Goal: Information Seeking & Learning: Learn about a topic

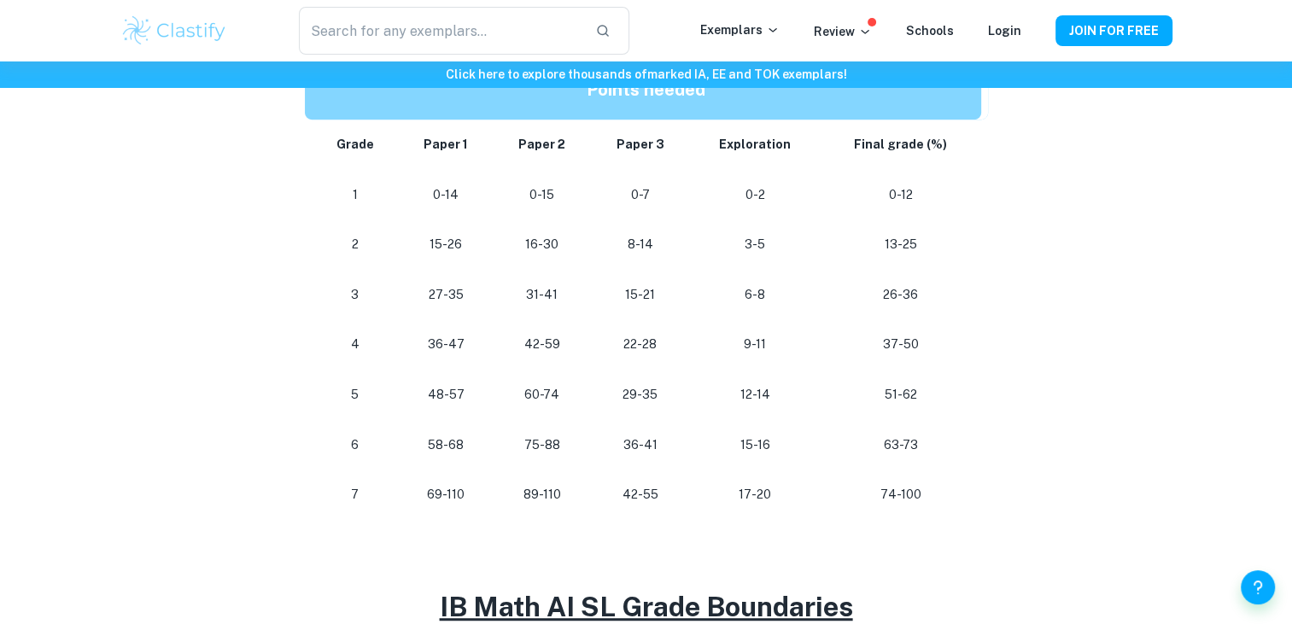
scroll to position [885, 0]
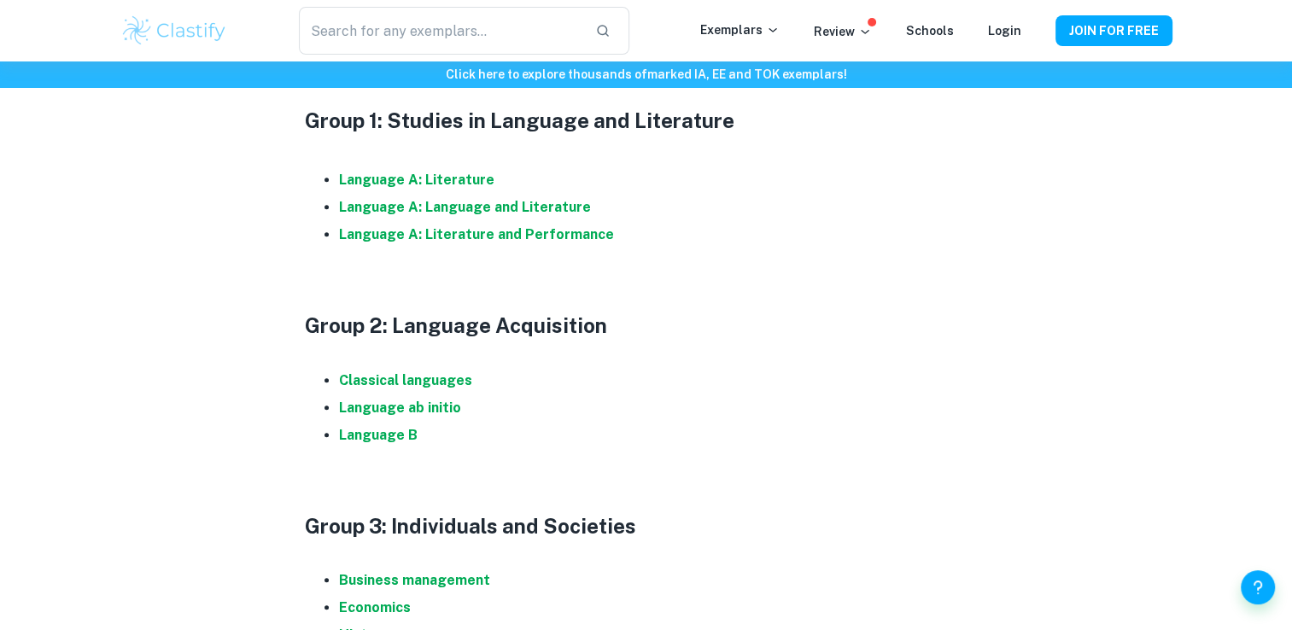
scroll to position [942, 0]
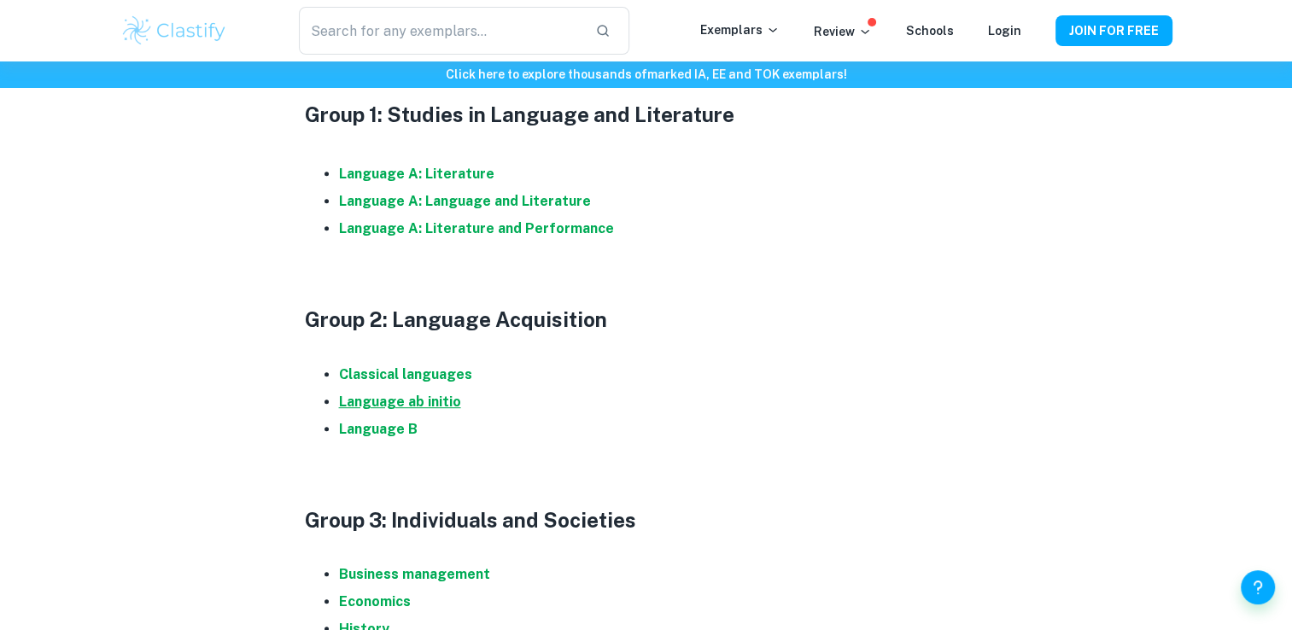
click at [448, 400] on strong "Language ab initio" at bounding box center [400, 402] width 122 height 16
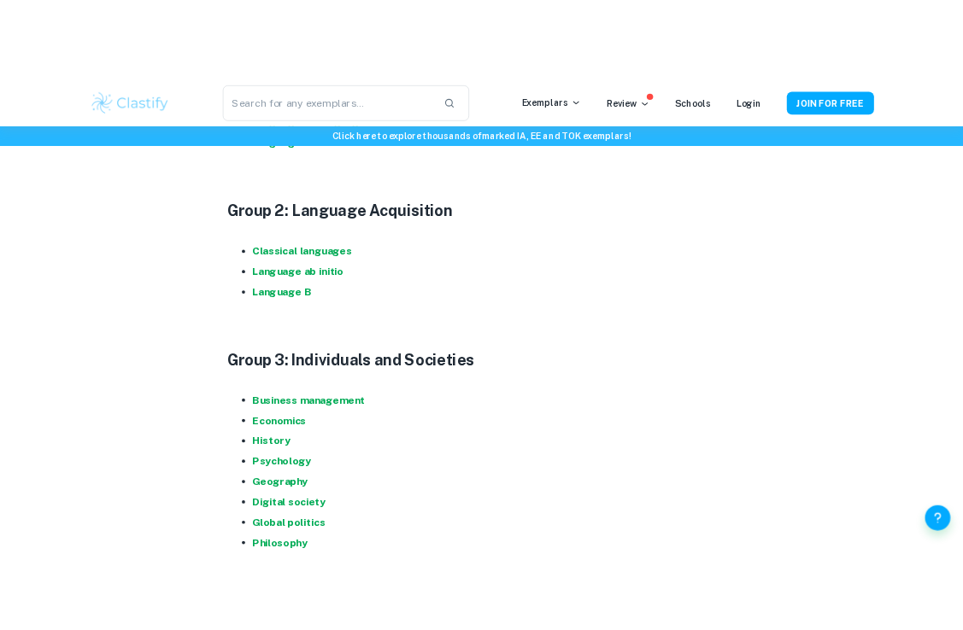
scroll to position [1088, 0]
